Goal: Task Accomplishment & Management: Manage account settings

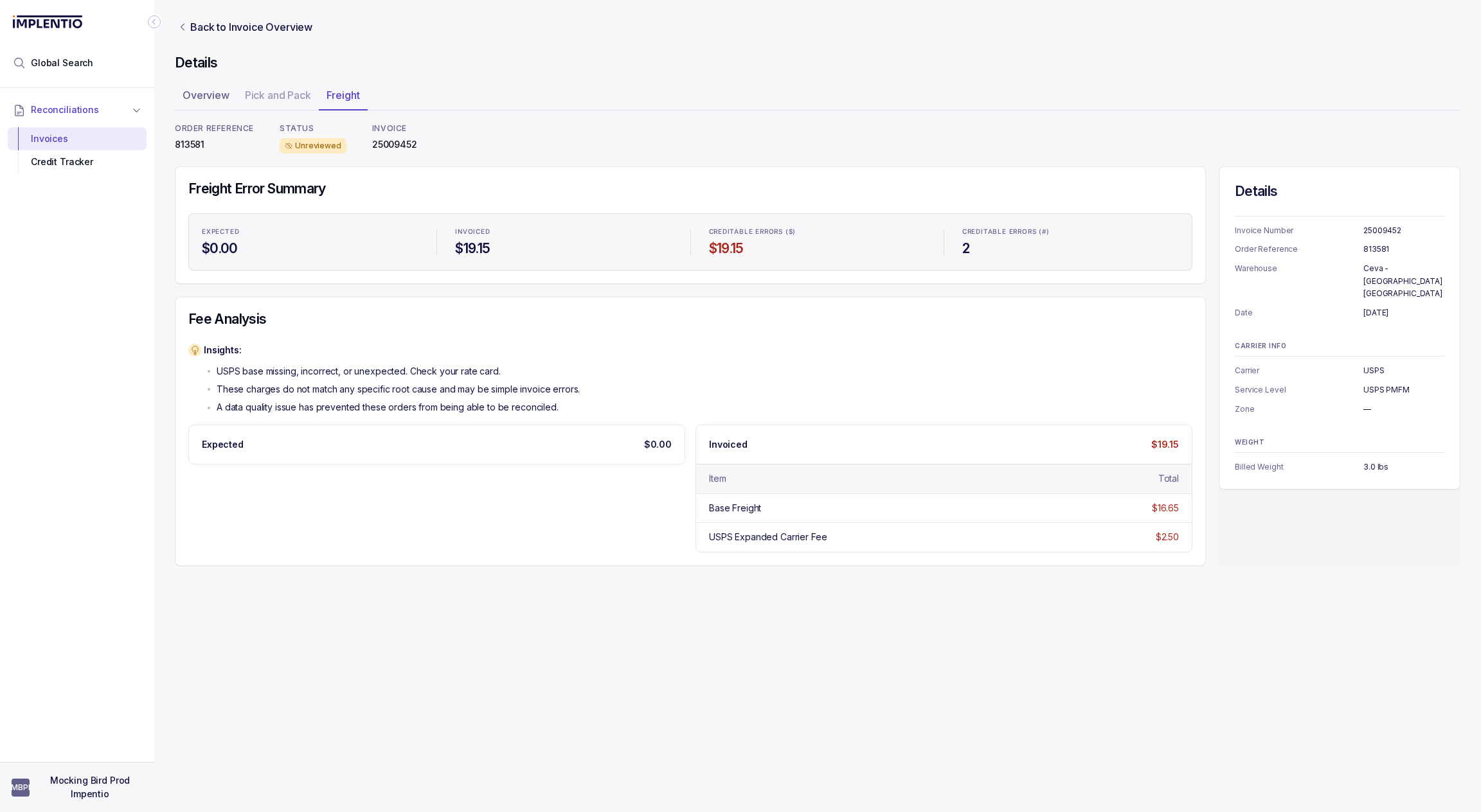
click at [59, 786] on p "Mocking Bird Prod Impentio" at bounding box center [90, 787] width 105 height 26
click at [89, 761] on p "Logout" at bounding box center [85, 755] width 107 height 13
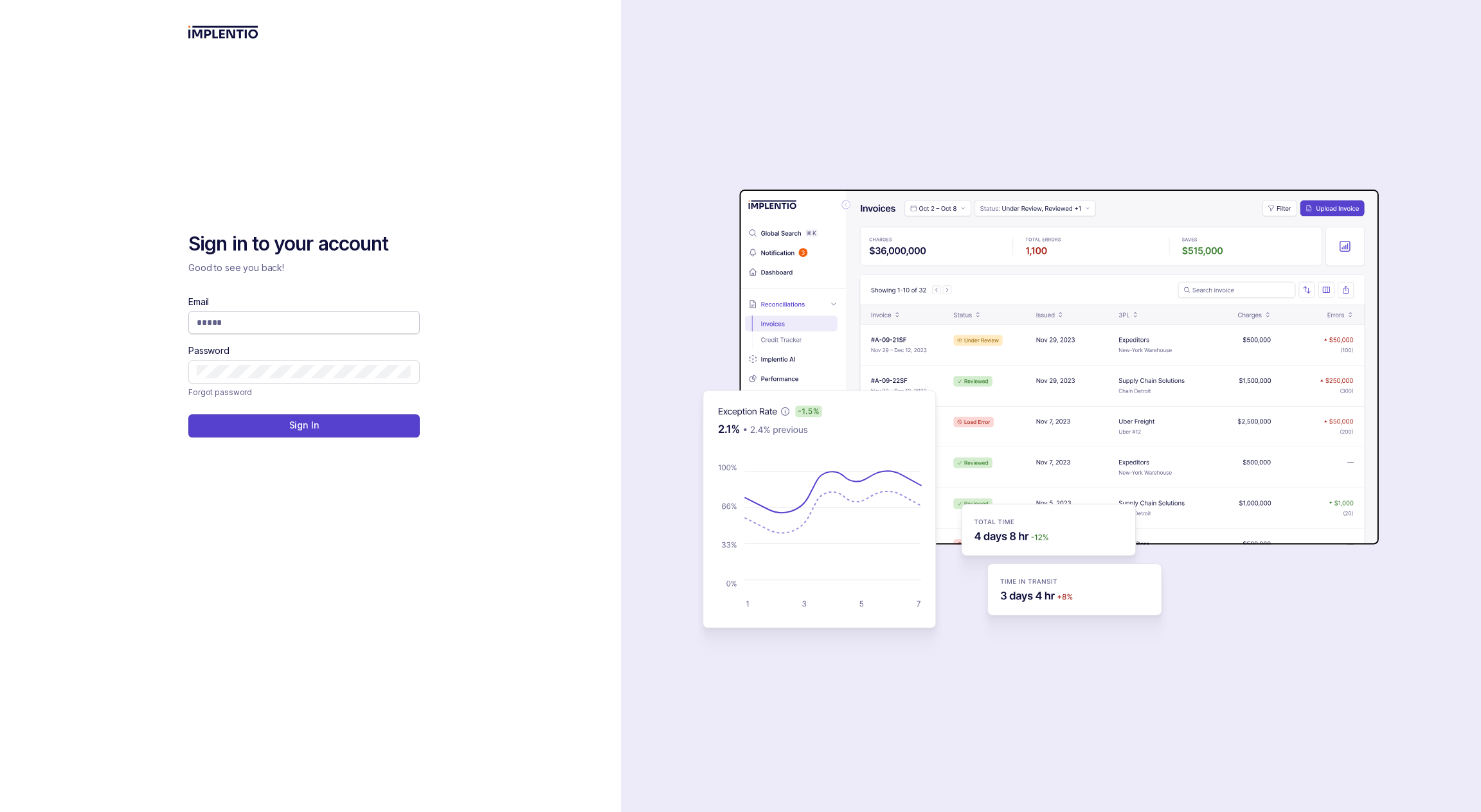
click at [284, 312] on span at bounding box center [303, 322] width 231 height 23
click at [274, 332] on span at bounding box center [303, 322] width 231 height 23
click at [286, 321] on input "Email" at bounding box center [303, 322] width 214 height 13
click at [0, 811] on com-1password-button at bounding box center [0, 812] width 0 height 0
type input "**********"
